Goal: Information Seeking & Learning: Understand process/instructions

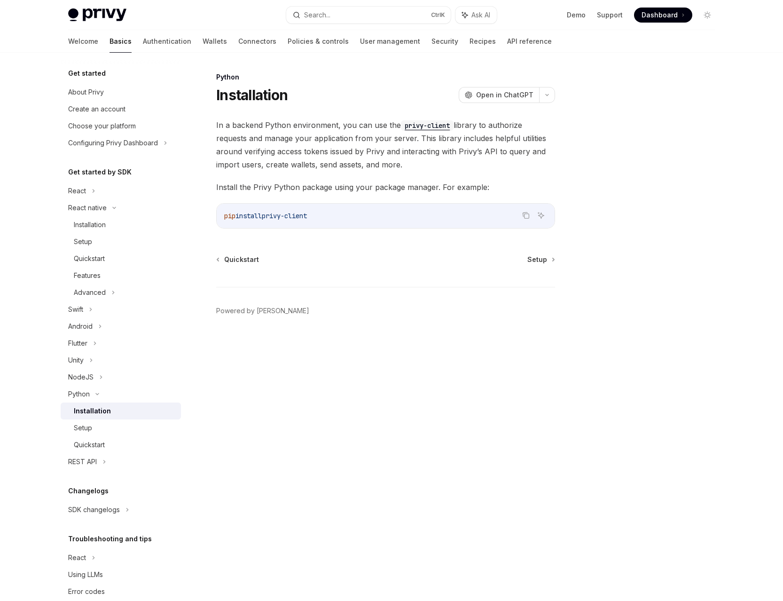
click at [104, 411] on div "Installation" at bounding box center [92, 410] width 37 height 11
click at [119, 426] on div "Setup" at bounding box center [124, 427] width 101 height 11
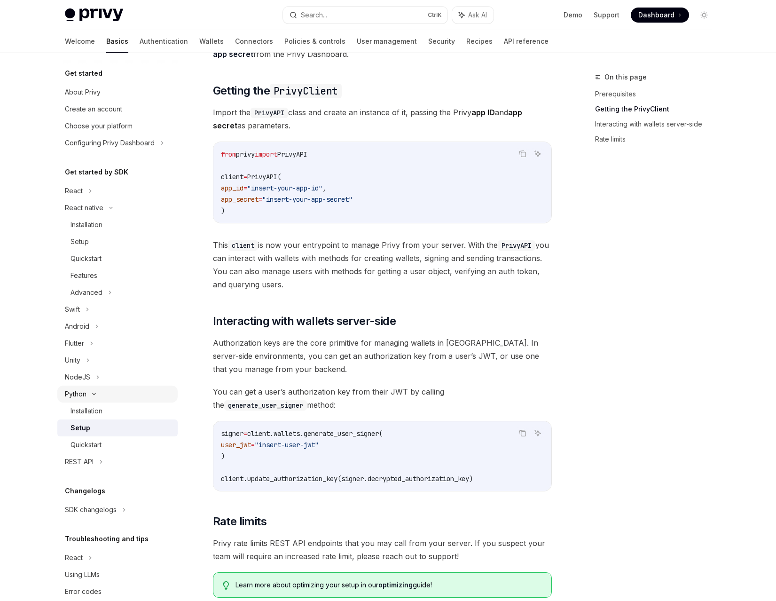
scroll to position [102, 0]
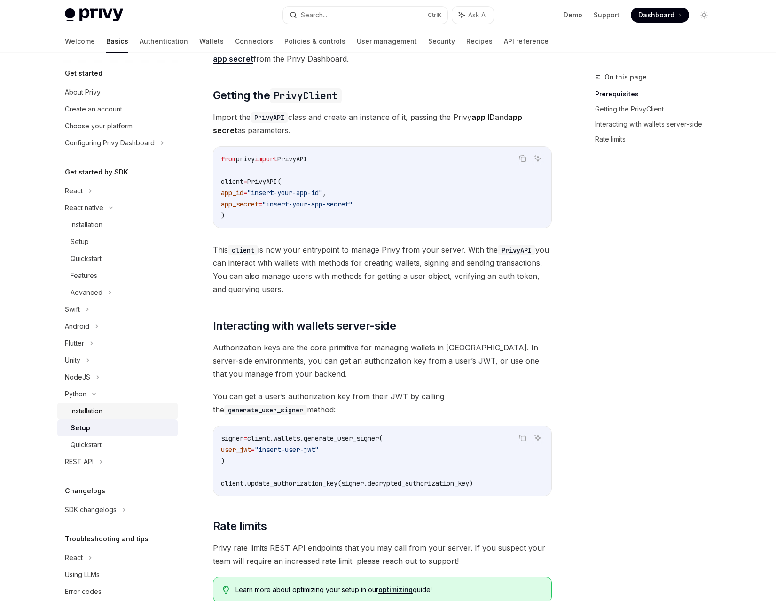
click at [70, 409] on link "Installation" at bounding box center [117, 410] width 120 height 17
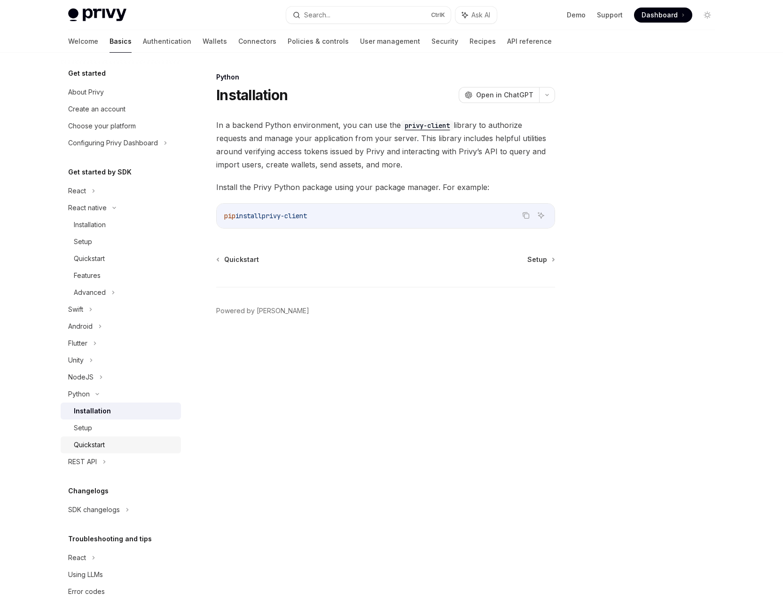
click at [97, 442] on div "Quickstart" at bounding box center [89, 444] width 31 height 11
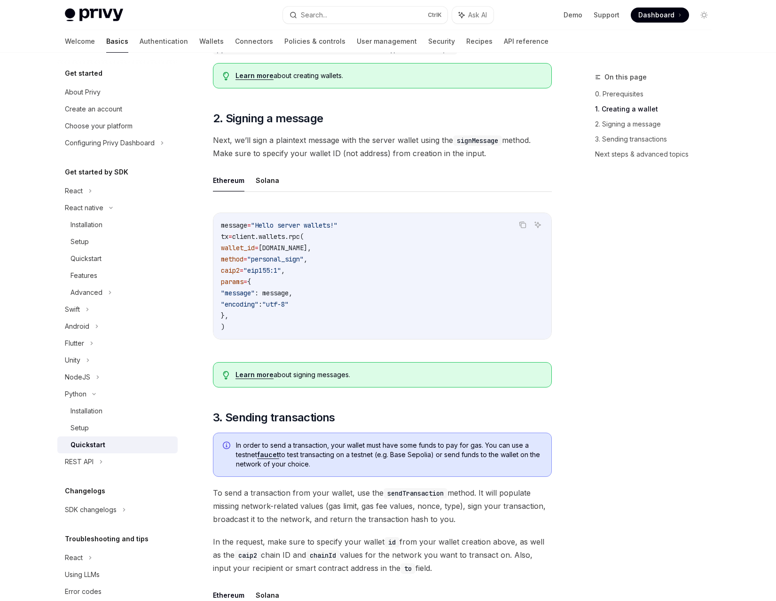
scroll to position [282, 0]
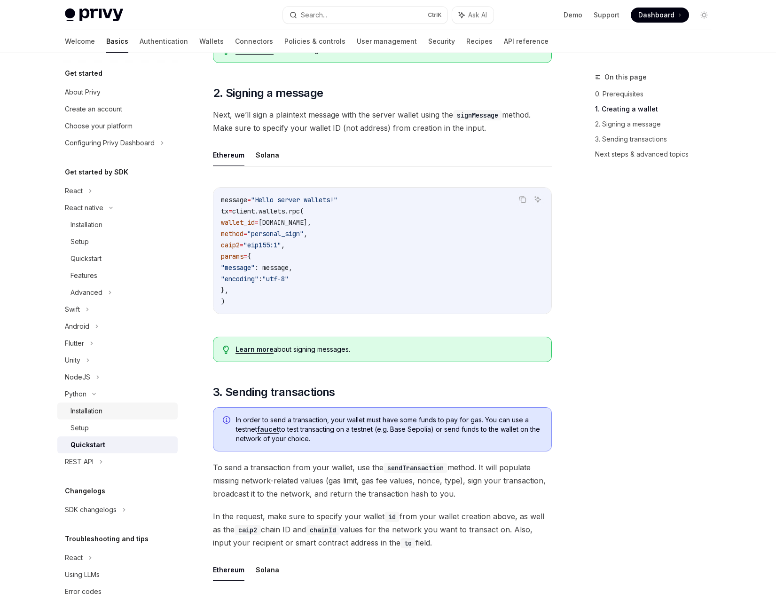
click at [94, 413] on div "Installation" at bounding box center [86, 410] width 32 height 11
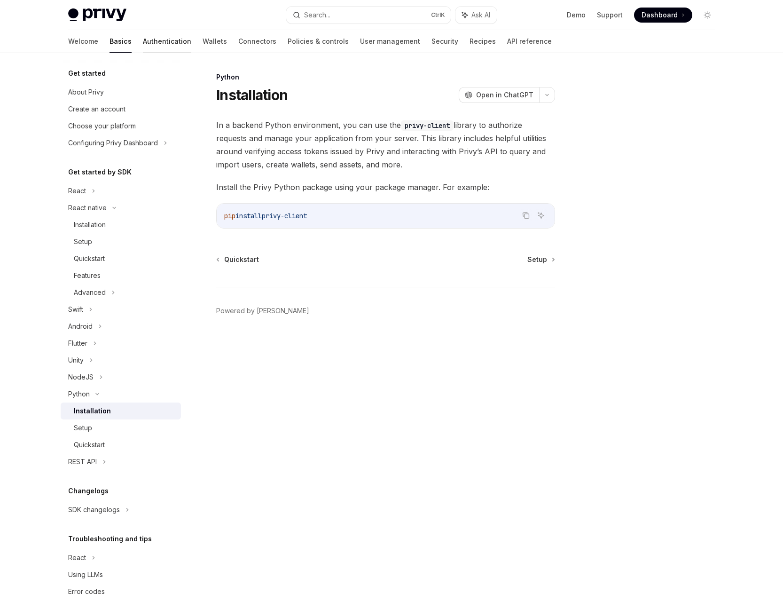
click at [146, 46] on link "Authentication" at bounding box center [167, 41] width 48 height 23
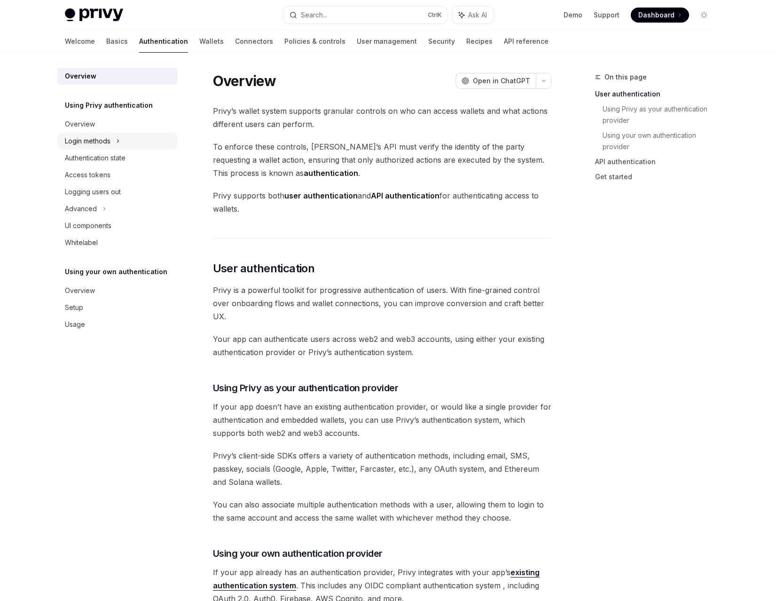
click at [96, 143] on div "Login methods" at bounding box center [88, 140] width 46 height 11
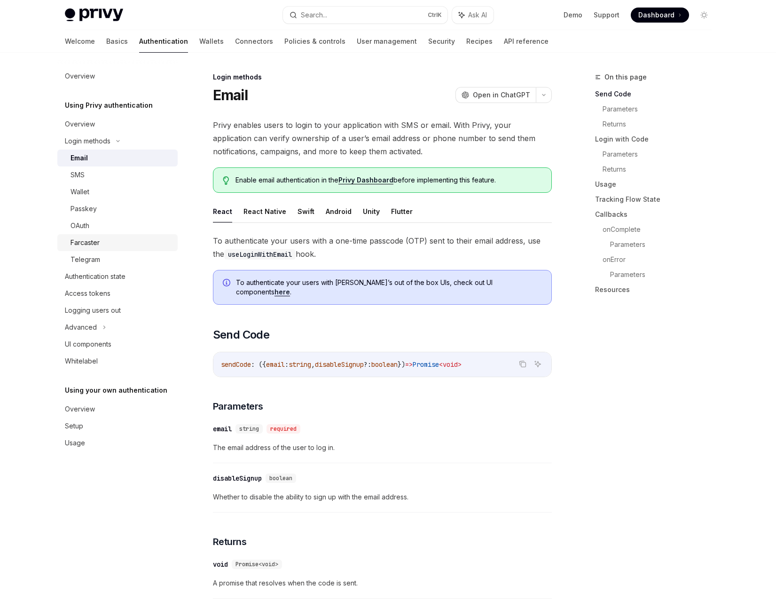
click at [93, 243] on div "Farcaster" at bounding box center [84, 242] width 29 height 11
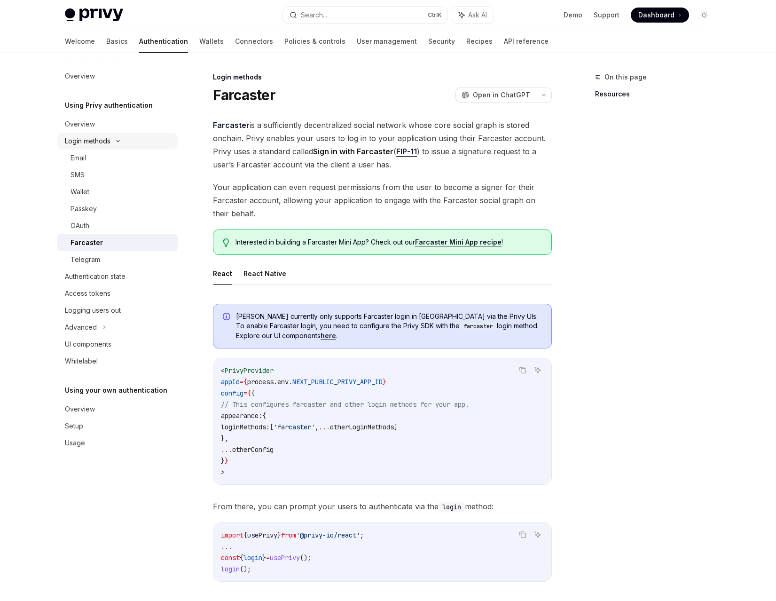
click at [105, 134] on div "Login methods" at bounding box center [117, 141] width 120 height 17
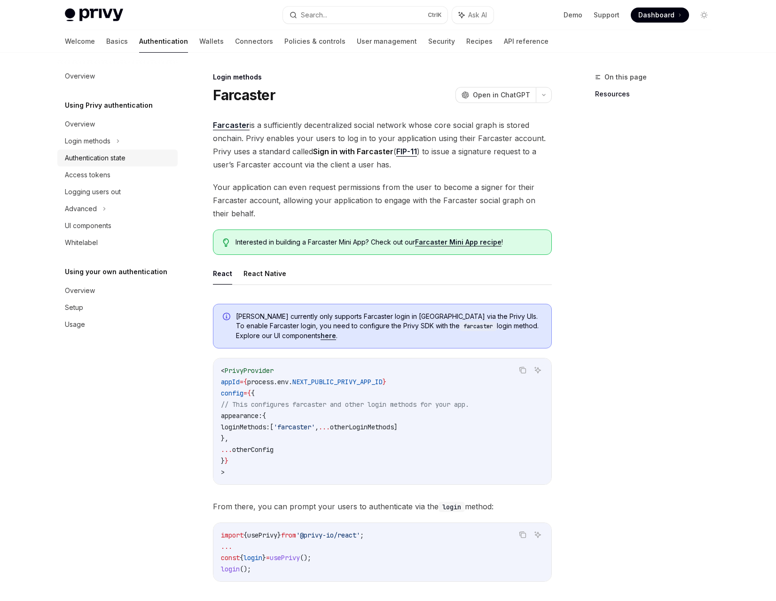
click at [98, 159] on div "Authentication state" at bounding box center [95, 157] width 61 height 11
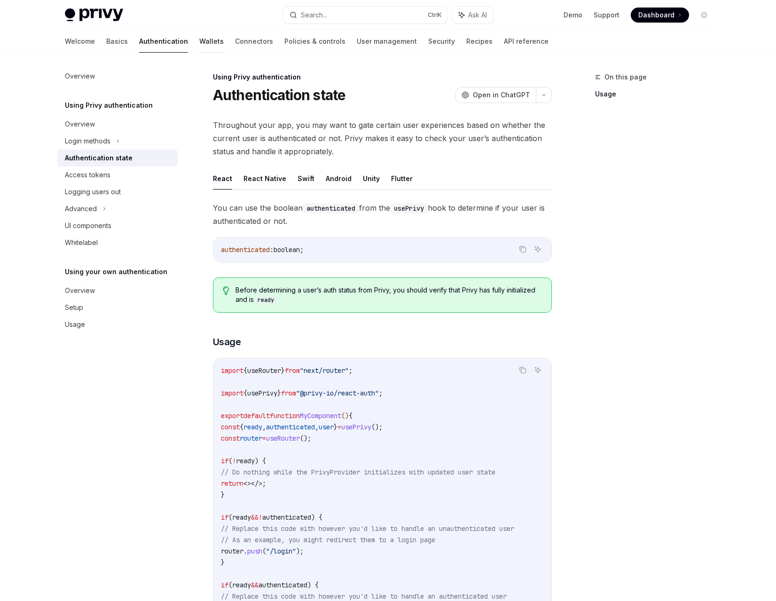
click at [199, 43] on link "Wallets" at bounding box center [211, 41] width 24 height 23
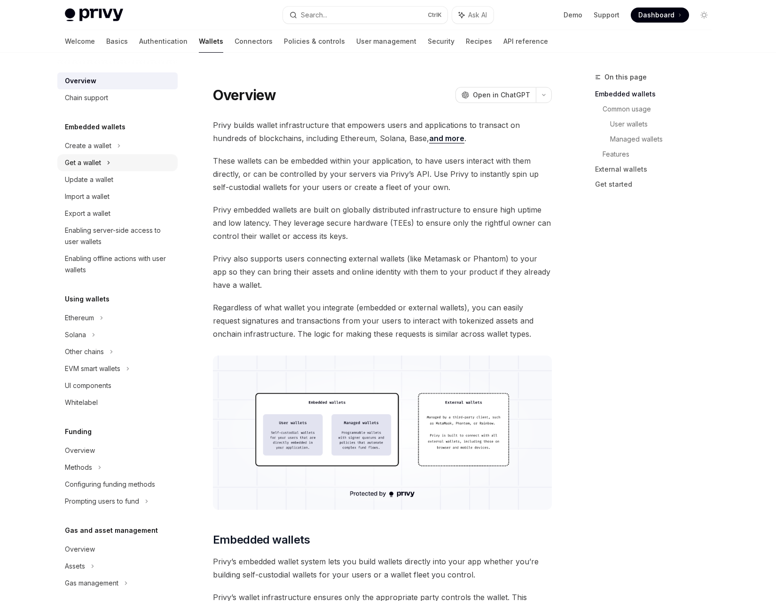
click at [103, 162] on div "Get a wallet" at bounding box center [117, 162] width 120 height 17
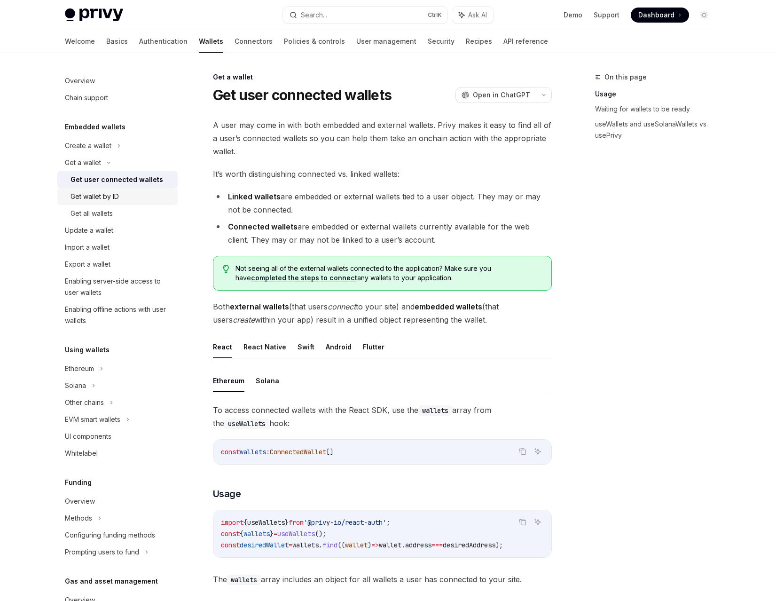
click at [97, 199] on div "Get wallet by ID" at bounding box center [94, 196] width 48 height 11
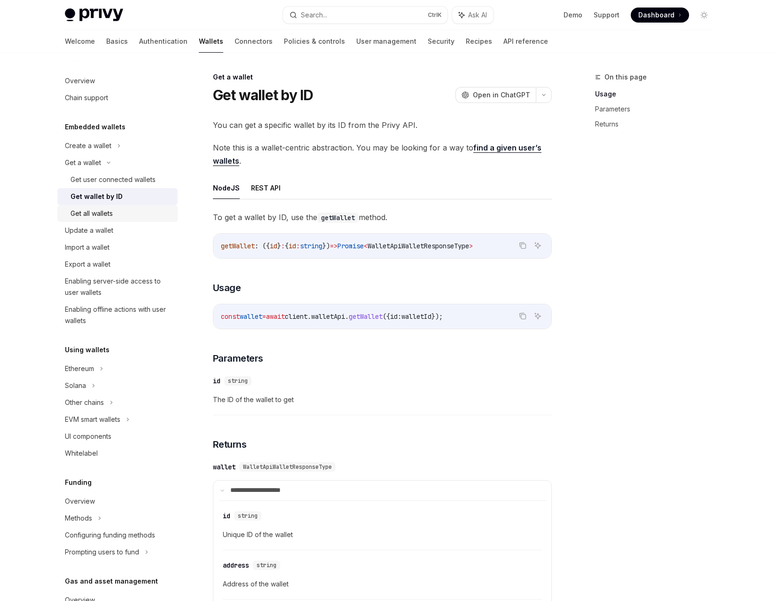
click at [80, 214] on div "Get all wallets" at bounding box center [91, 213] width 42 height 11
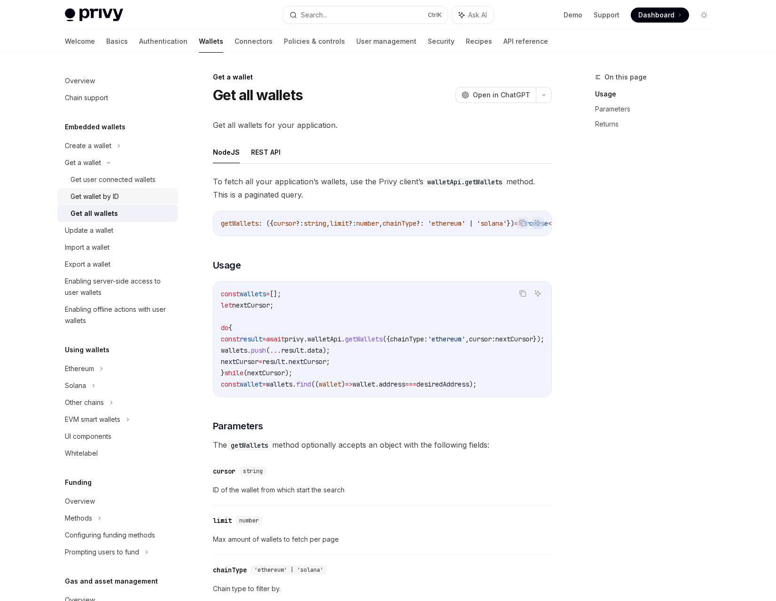
click at [99, 201] on div "Get wallet by ID" at bounding box center [94, 196] width 48 height 11
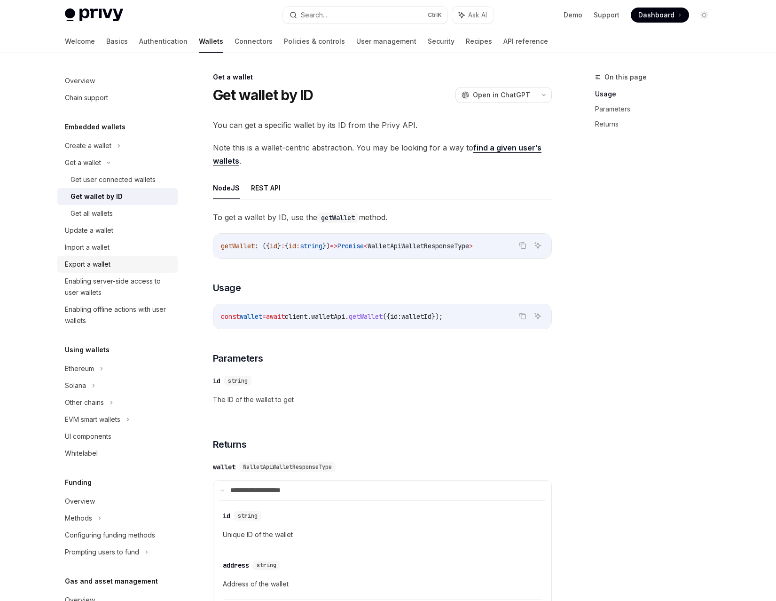
click at [86, 262] on div "Export a wallet" at bounding box center [88, 263] width 46 height 11
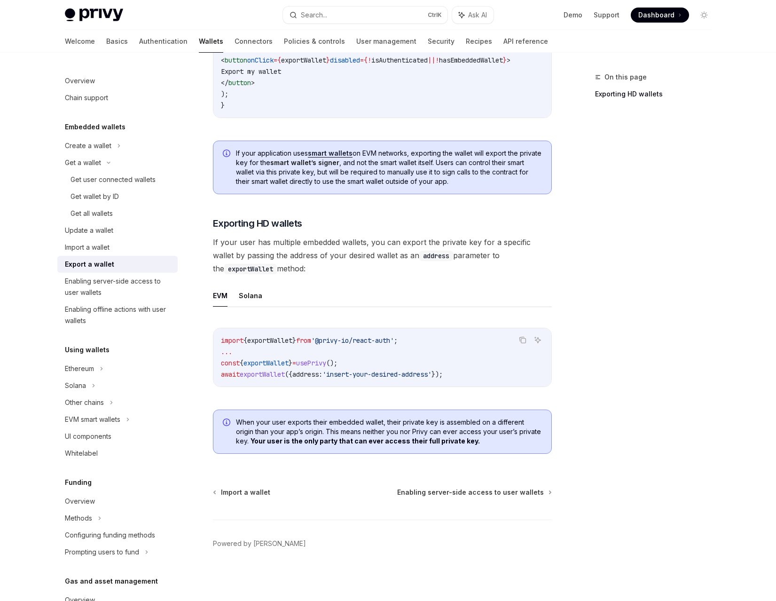
scroll to position [689, 0]
click at [90, 151] on div "Ethereum" at bounding box center [88, 145] width 47 height 11
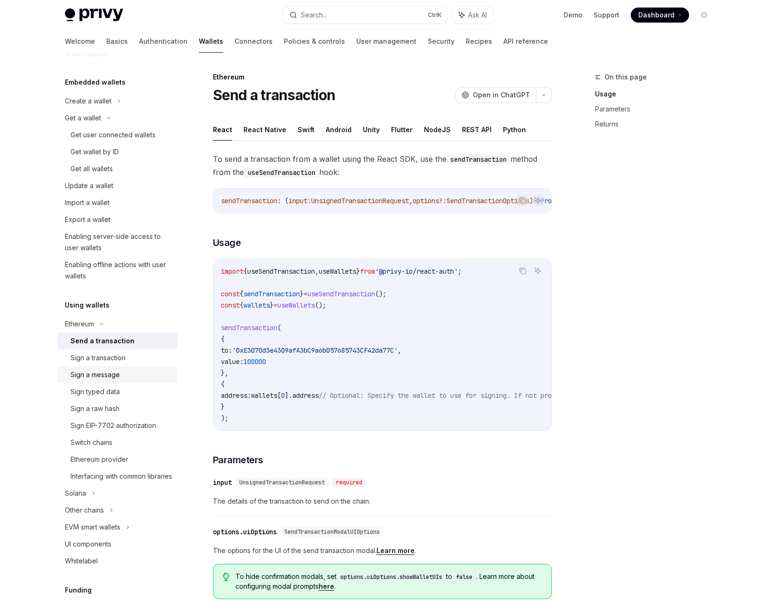
scroll to position [47, 0]
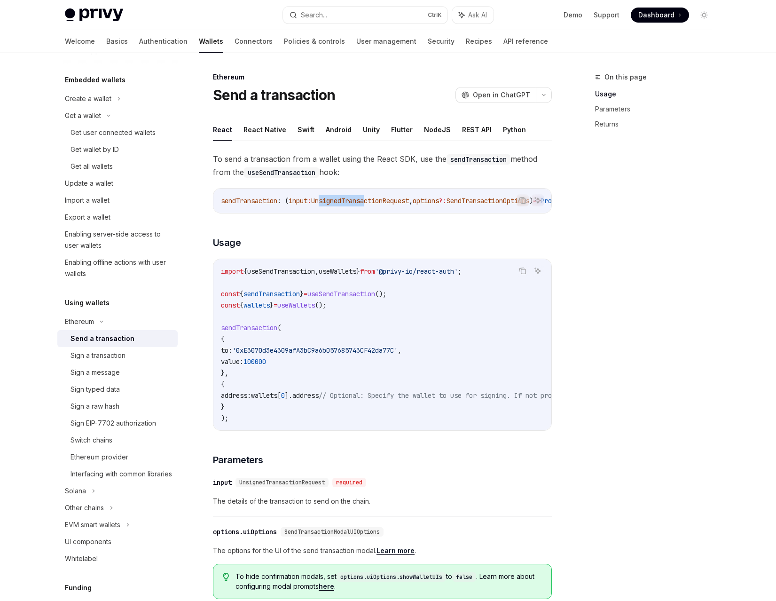
drag, startPoint x: 322, startPoint y: 212, endPoint x: 370, endPoint y: 213, distance: 47.5
click at [370, 213] on div "sendTransaction : ( input : UnsignedTransactionRequest , options ?: SendTransac…" at bounding box center [382, 200] width 338 height 24
click at [382, 217] on div "To send a transaction from a wallet using the React SDK, use the sendTransactio…" at bounding box center [382, 484] width 339 height 664
drag, startPoint x: 389, startPoint y: 212, endPoint x: 420, endPoint y: 213, distance: 31.5
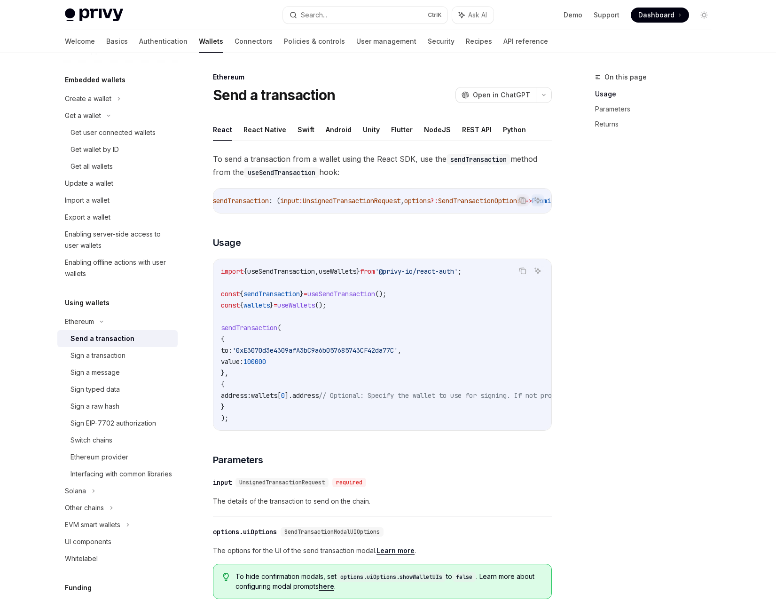
click at [420, 213] on div "sendTransaction : ( input : UnsignedTransactionRequest , options ?: SendTransac…" at bounding box center [382, 200] width 338 height 24
click at [425, 221] on div "To send a transaction from a wallet using the React SDK, use the sendTransactio…" at bounding box center [382, 484] width 339 height 664
drag, startPoint x: 427, startPoint y: 217, endPoint x: 453, endPoint y: 217, distance: 26.3
click at [453, 213] on div "Copy Ask AI sendTransaction : ( input : UnsignedTransactionRequest , options ?:…" at bounding box center [382, 200] width 339 height 25
click at [437, 236] on div "To send a transaction from a wallet using the React SDK, use the sendTransactio…" at bounding box center [382, 484] width 339 height 664
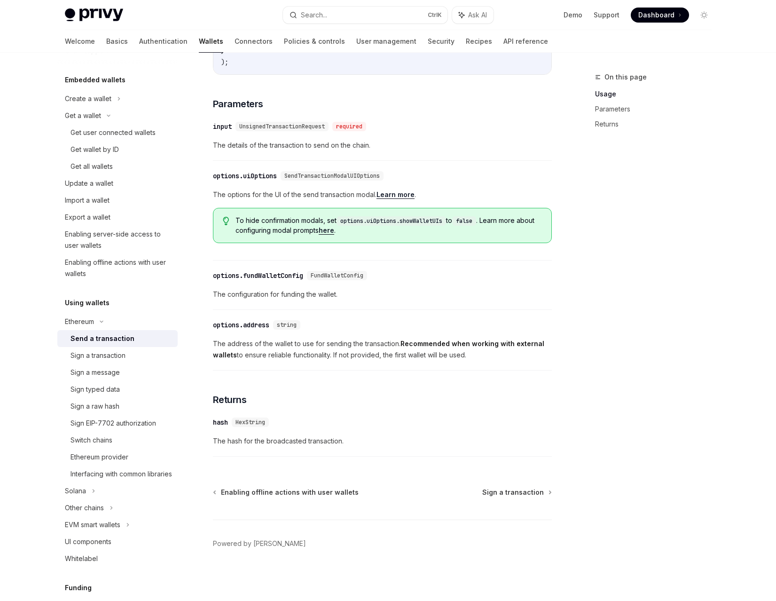
scroll to position [363, 0]
click at [104, 215] on div "Export a wallet" at bounding box center [88, 216] width 46 height 11
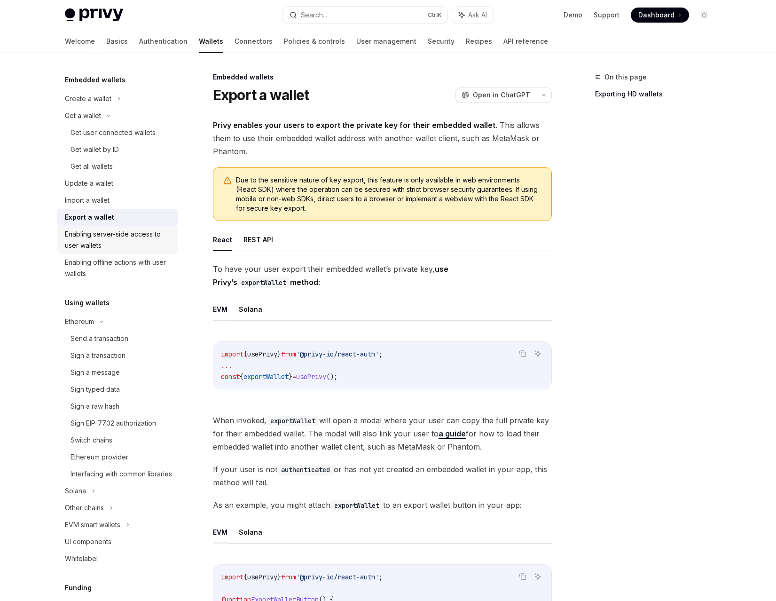
click at [126, 236] on div "Enabling server-side access to user wallets" at bounding box center [118, 239] width 107 height 23
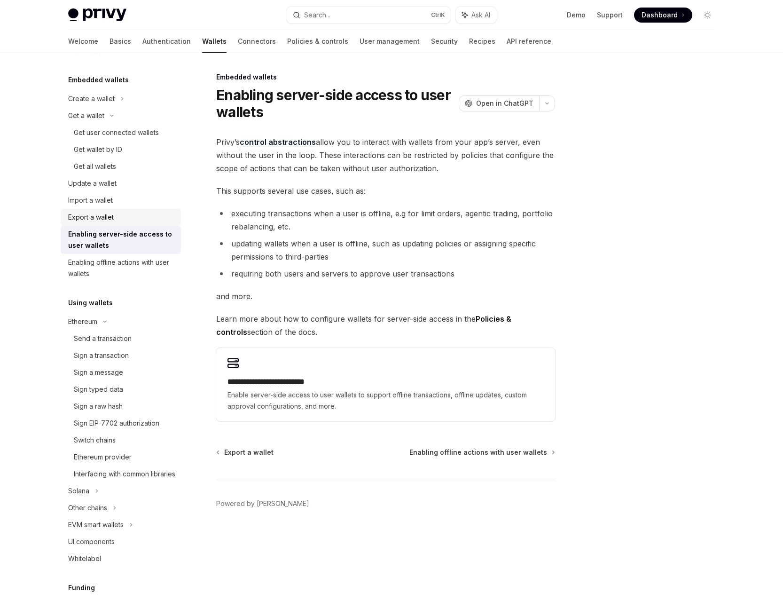
click at [125, 220] on div "Export a wallet" at bounding box center [121, 216] width 107 height 11
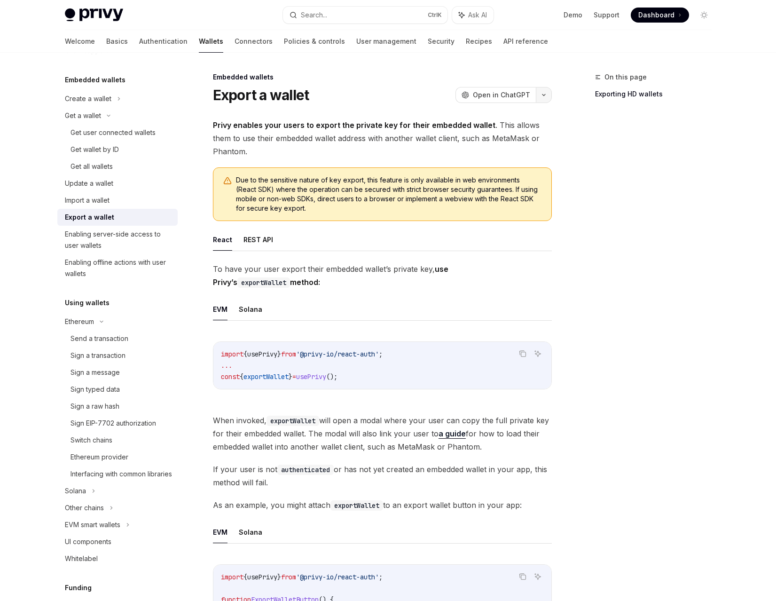
click at [546, 98] on button "button" at bounding box center [544, 95] width 16 height 16
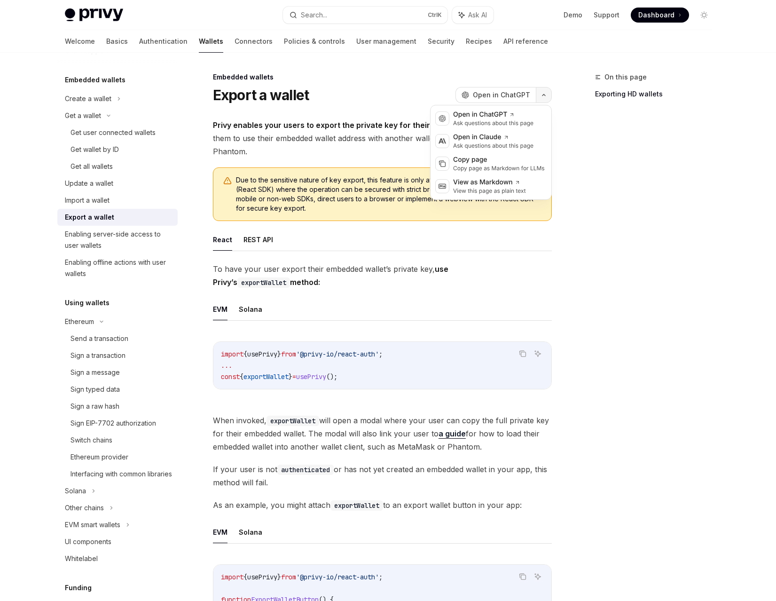
click at [546, 97] on button "button" at bounding box center [544, 95] width 16 height 16
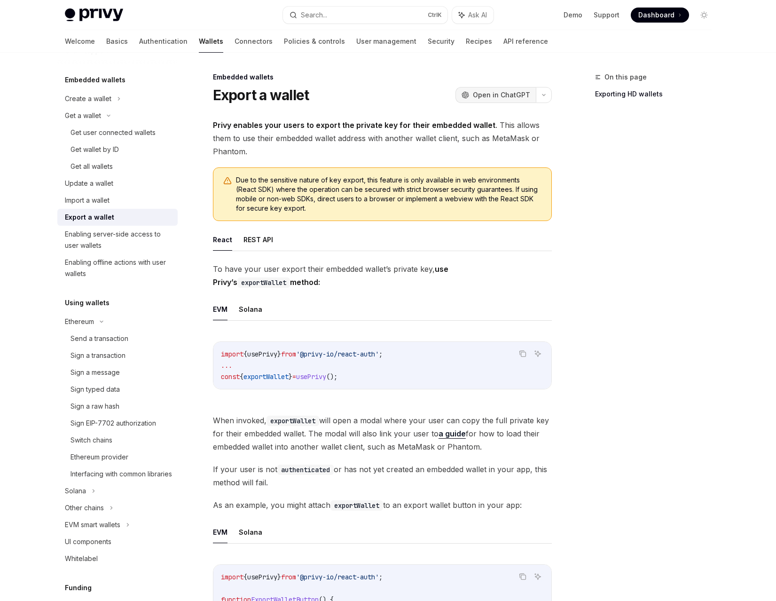
click at [525, 95] on span "Open in ChatGPT" at bounding box center [501, 94] width 57 height 9
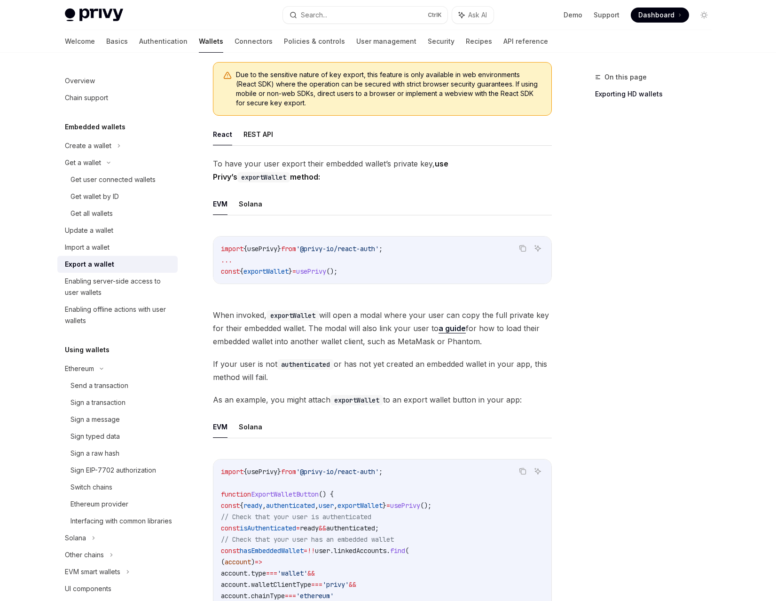
scroll to position [78, 0]
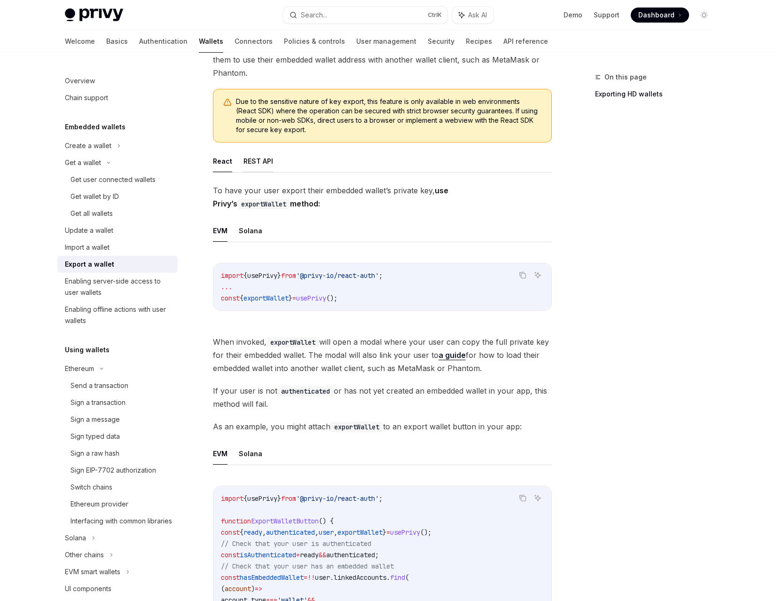
click at [255, 168] on button "REST API" at bounding box center [258, 161] width 30 height 22
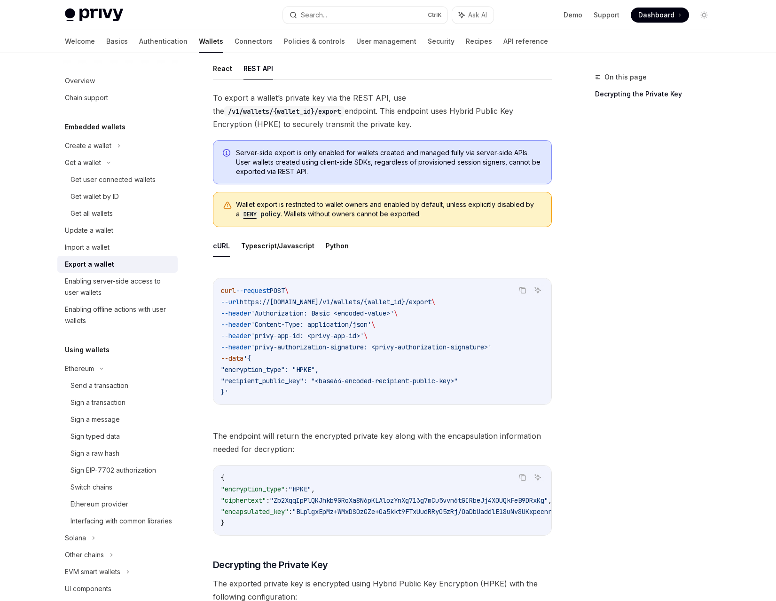
scroll to position [172, 0]
click at [327, 242] on button "Python" at bounding box center [337, 244] width 23 height 22
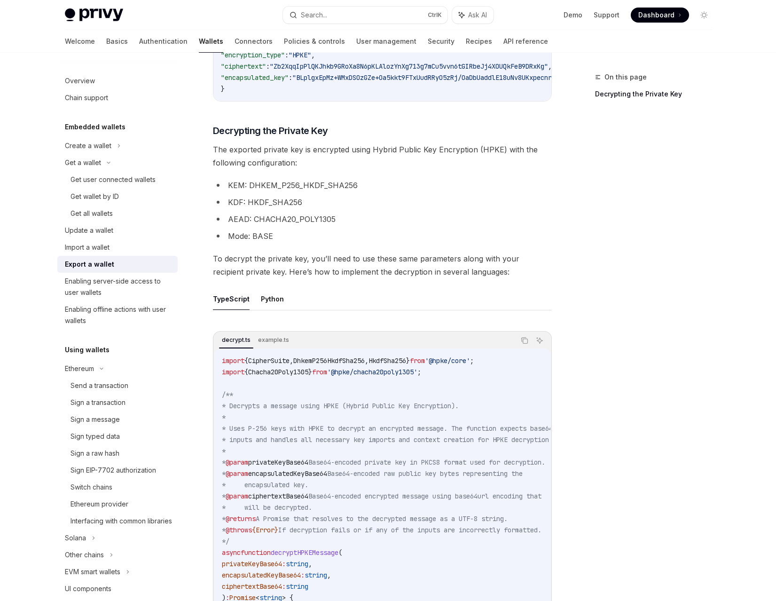
scroll to position [877, 0]
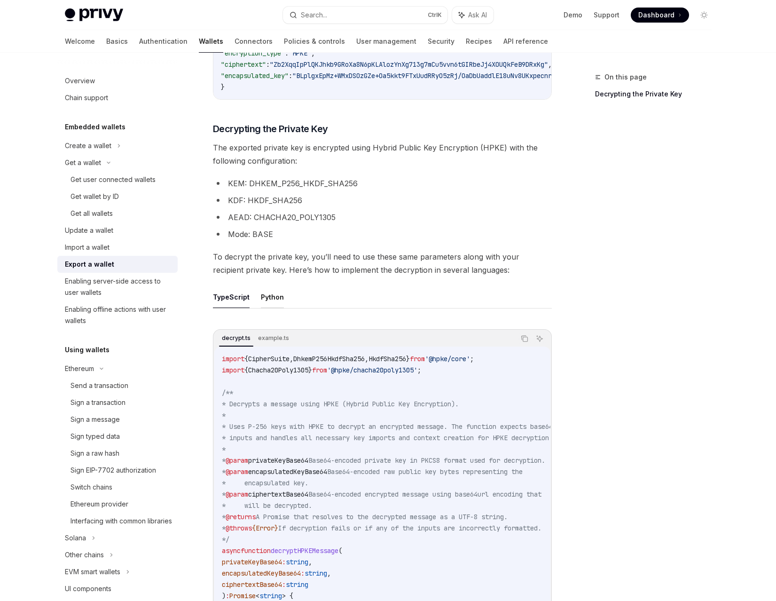
click at [271, 304] on button "Python" at bounding box center [272, 297] width 23 height 22
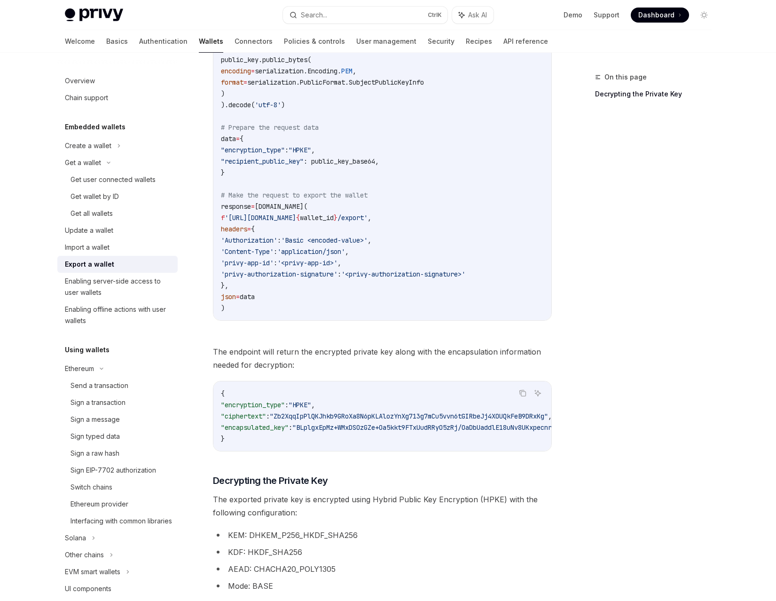
scroll to position [527, 0]
drag, startPoint x: 312, startPoint y: 449, endPoint x: 325, endPoint y: 449, distance: 13.2
click at [325, 449] on div "{ "encryption_type" : "HPKE" , "ciphertext" : "Zb2XqqIpPlQKJhkb9GRoXa8N6pKLAloz…" at bounding box center [382, 415] width 338 height 70
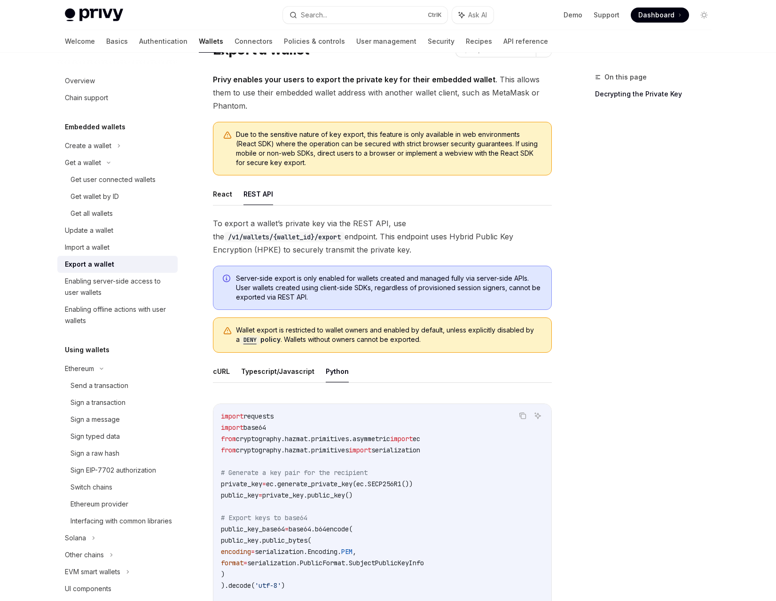
scroll to position [0, 0]
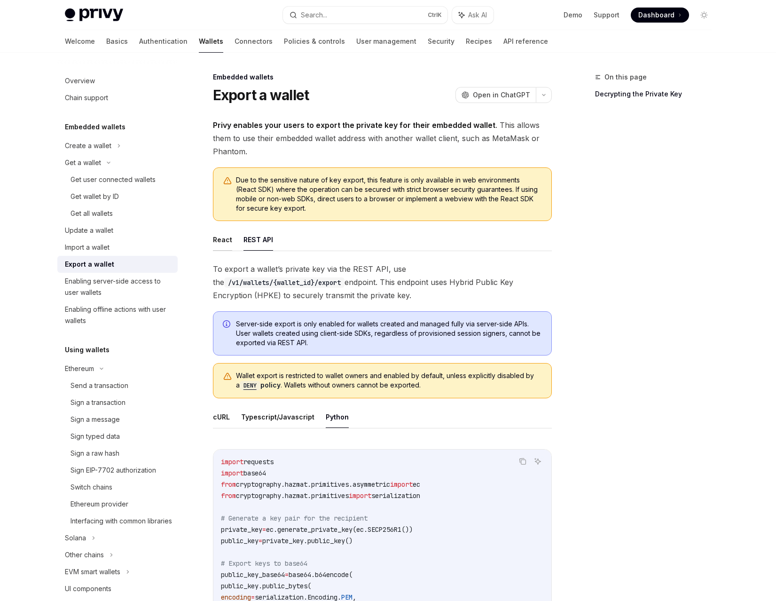
click at [223, 240] on button "React" at bounding box center [222, 239] width 19 height 22
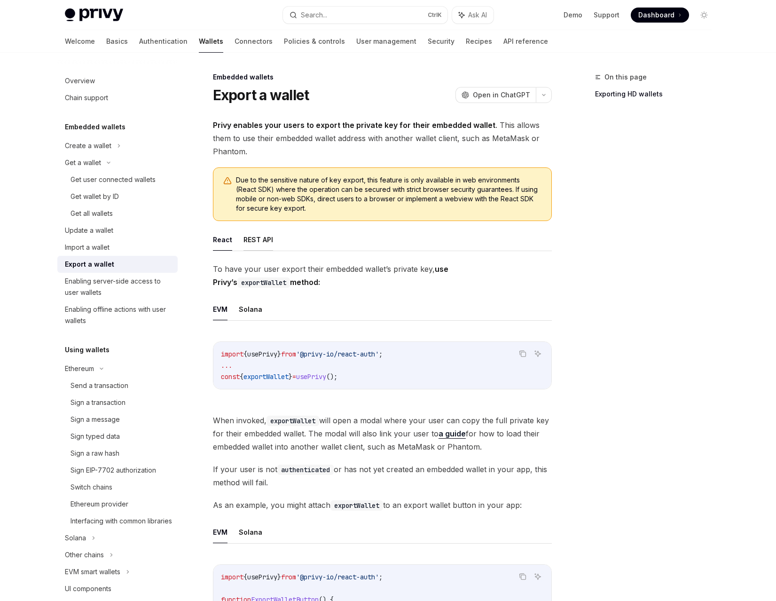
click at [253, 242] on button "REST API" at bounding box center [258, 239] width 30 height 22
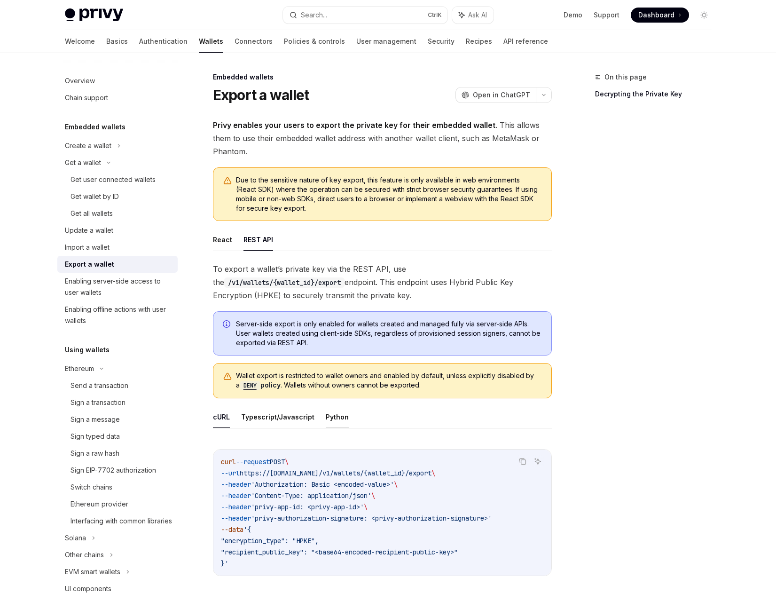
click at [330, 414] on button "Python" at bounding box center [337, 417] width 23 height 22
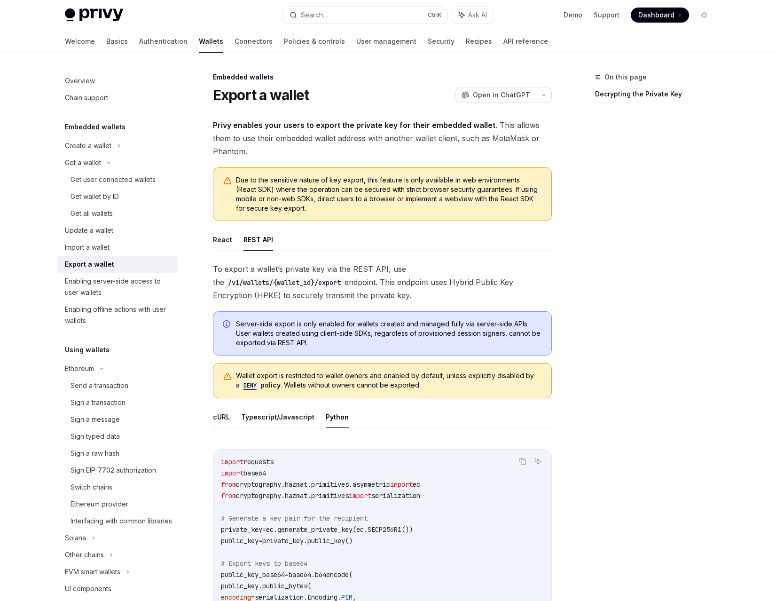
click at [94, 264] on div "Export a wallet" at bounding box center [89, 263] width 49 height 11
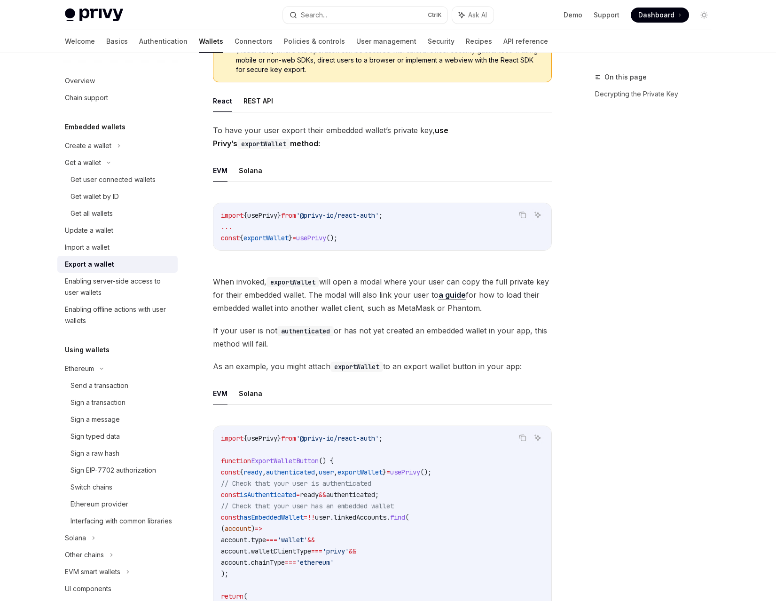
scroll to position [125, 0]
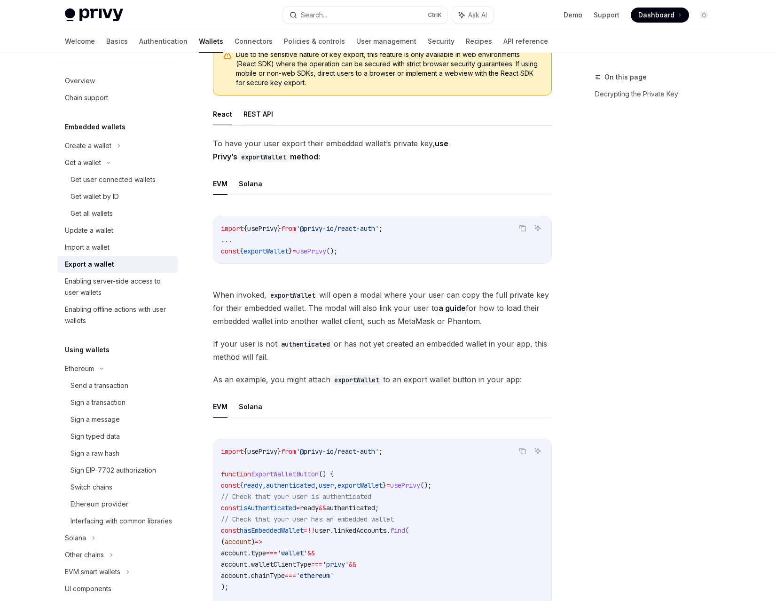
click at [266, 108] on button "REST API" at bounding box center [258, 114] width 30 height 22
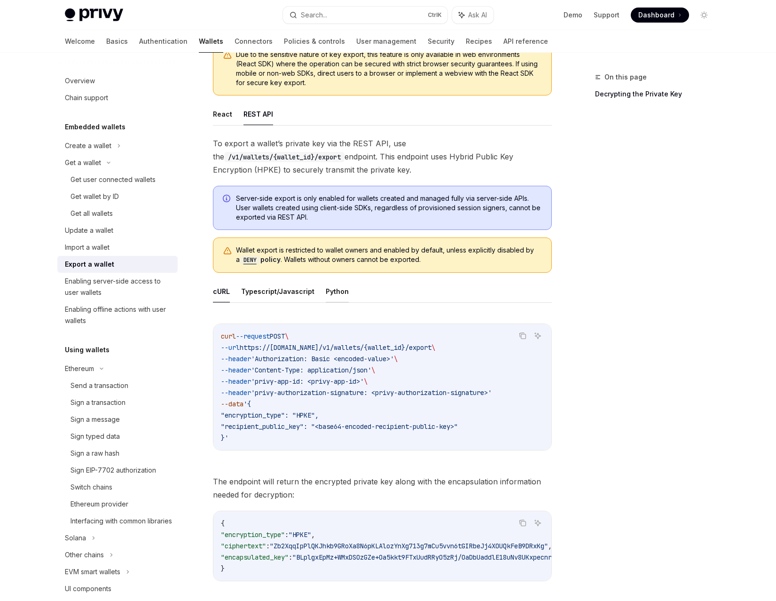
click at [333, 293] on button "Python" at bounding box center [337, 291] width 23 height 22
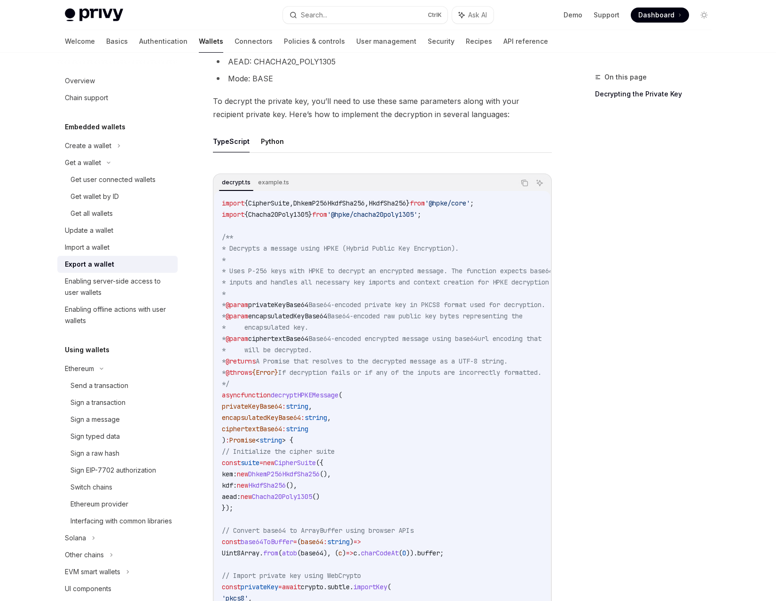
scroll to position [1112, 0]
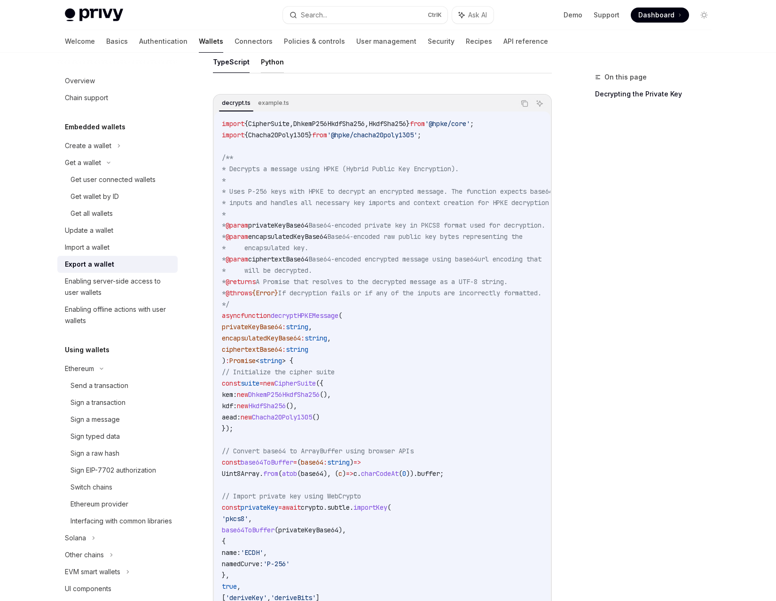
click at [265, 60] on button "Python" at bounding box center [272, 62] width 23 height 22
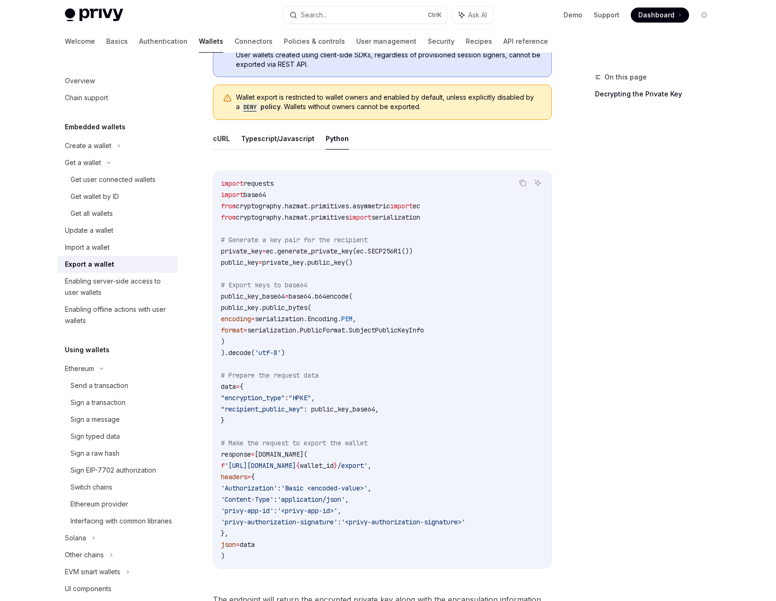
scroll to position [282, 0]
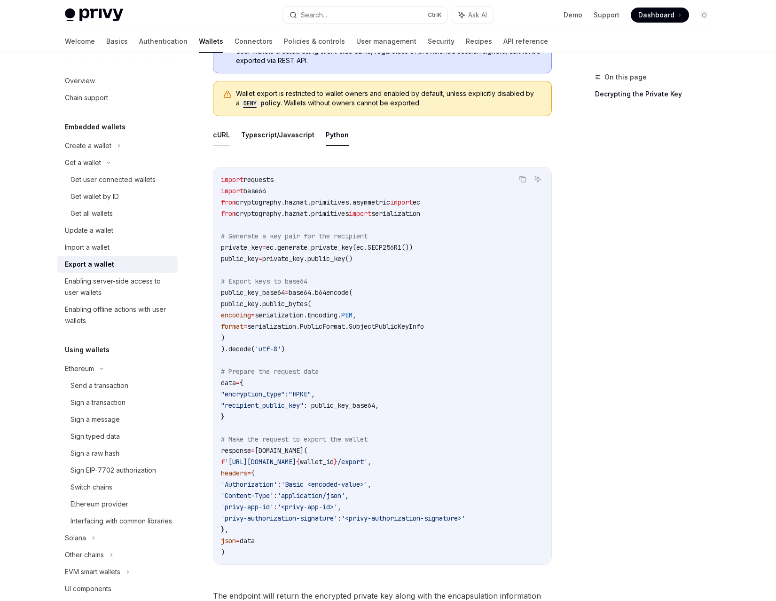
click at [225, 142] on button "cURL" at bounding box center [221, 135] width 17 height 22
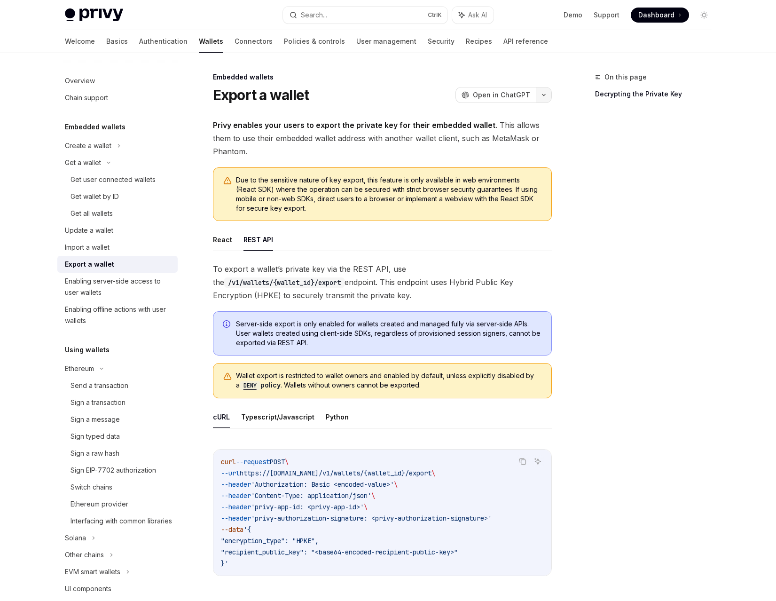
click at [545, 94] on icon "button" at bounding box center [543, 95] width 11 height 4
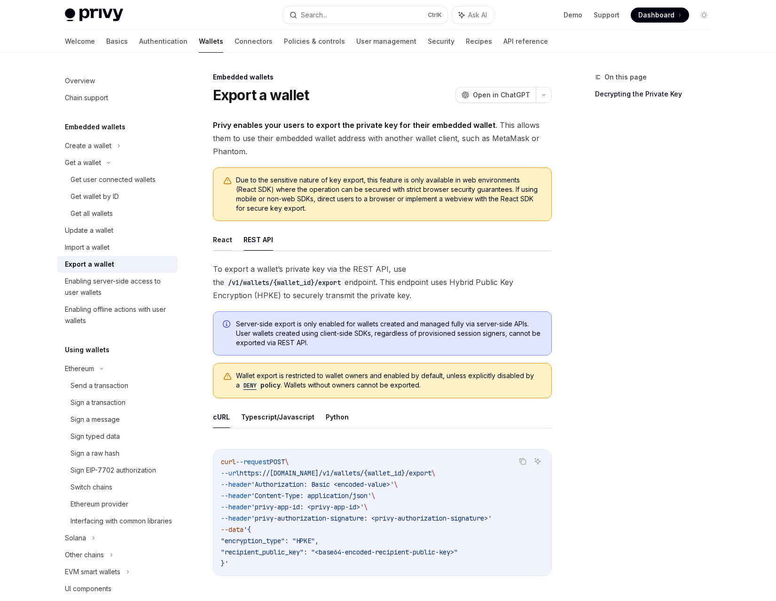
click at [221, 244] on button "React" at bounding box center [222, 239] width 19 height 22
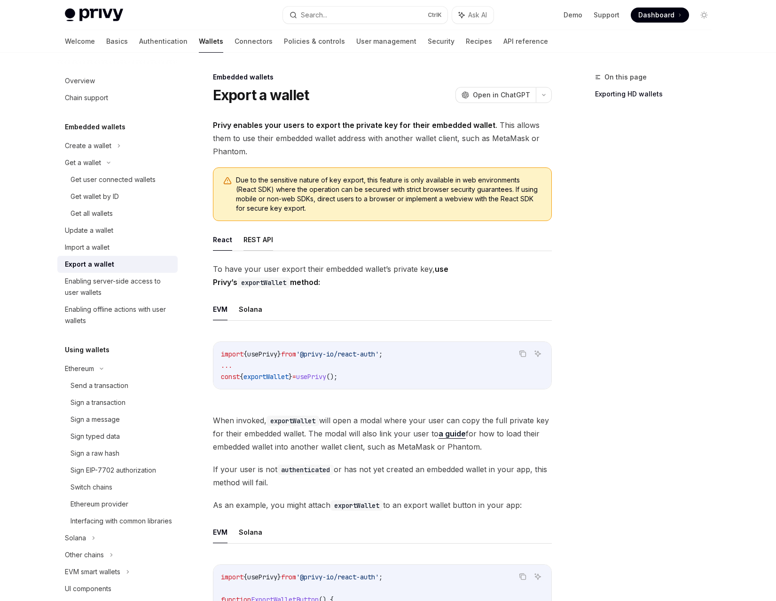
click at [259, 240] on button "REST API" at bounding box center [258, 239] width 30 height 22
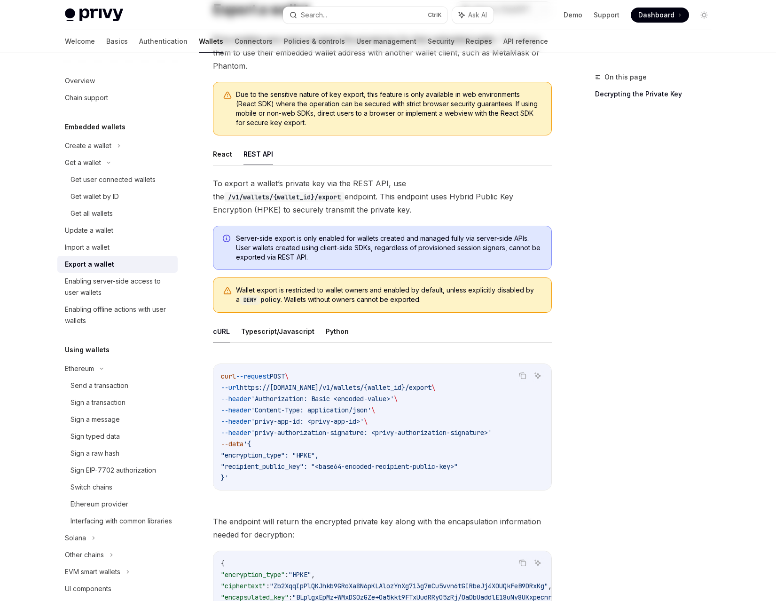
scroll to position [141, 0]
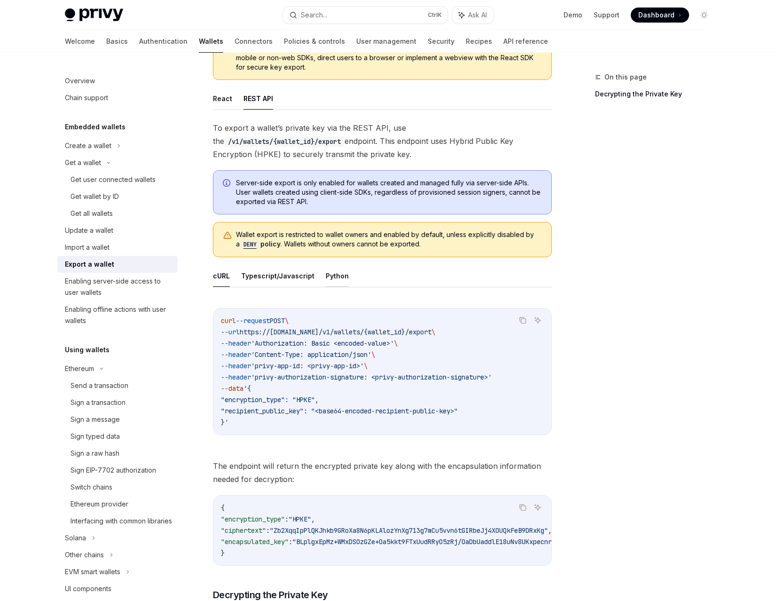
click at [336, 279] on button "Python" at bounding box center [337, 276] width 23 height 22
type textarea "*"
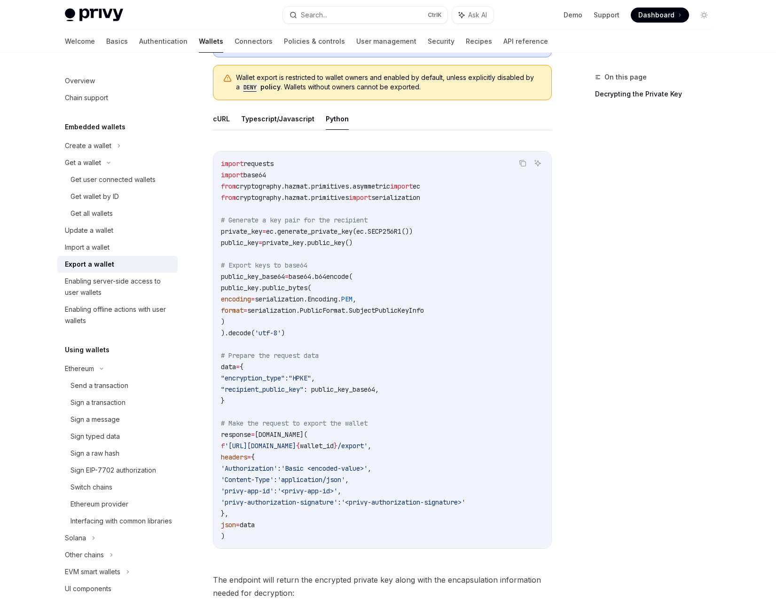
scroll to position [329, 0]
